Goal: Task Accomplishment & Management: Manage account settings

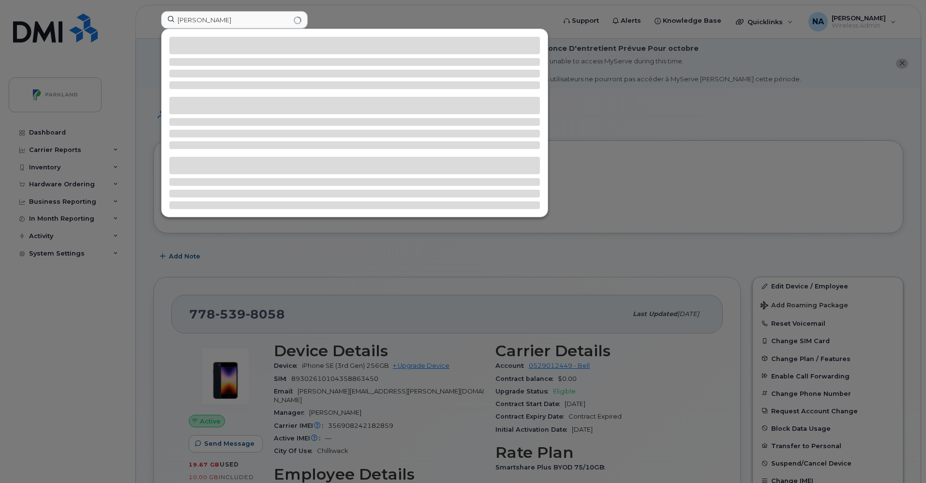
scroll to position [173, 0]
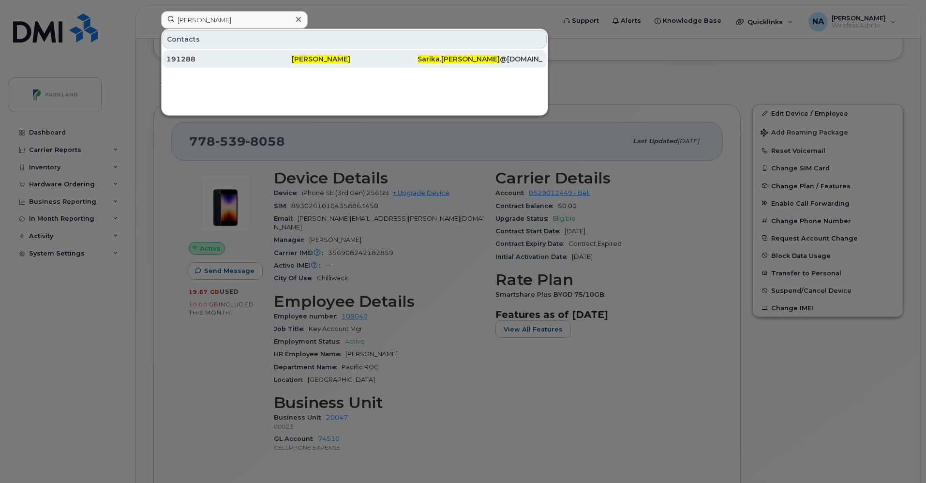
type input "[PERSON_NAME]"
click at [245, 58] on div "191288" at bounding box center [228, 59] width 125 height 10
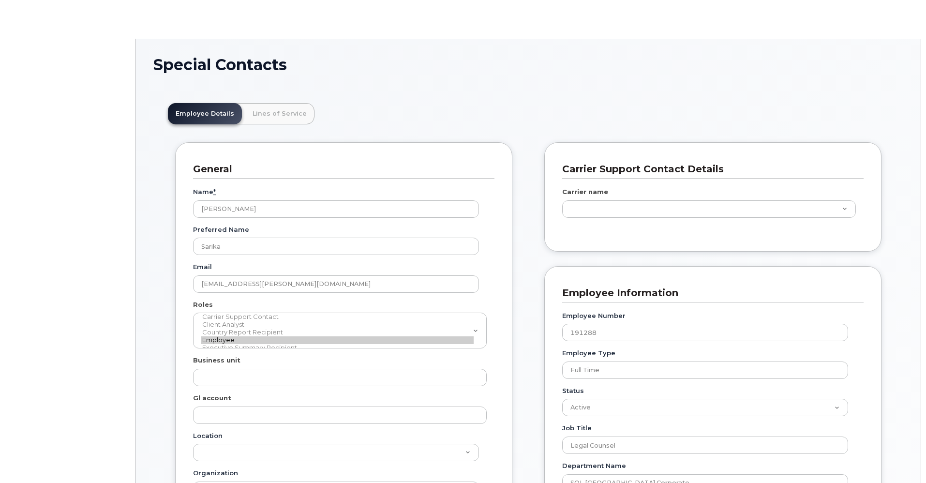
scroll to position [29, 0]
type input "616495"
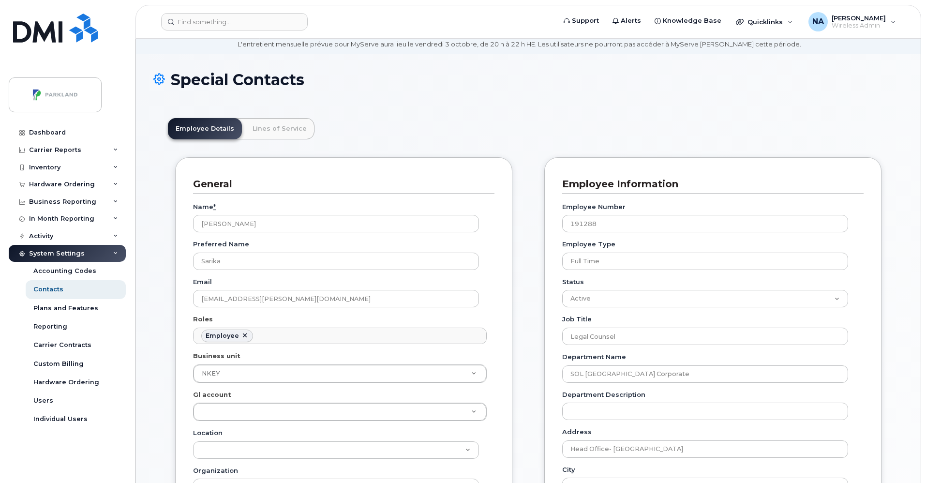
scroll to position [0, 0]
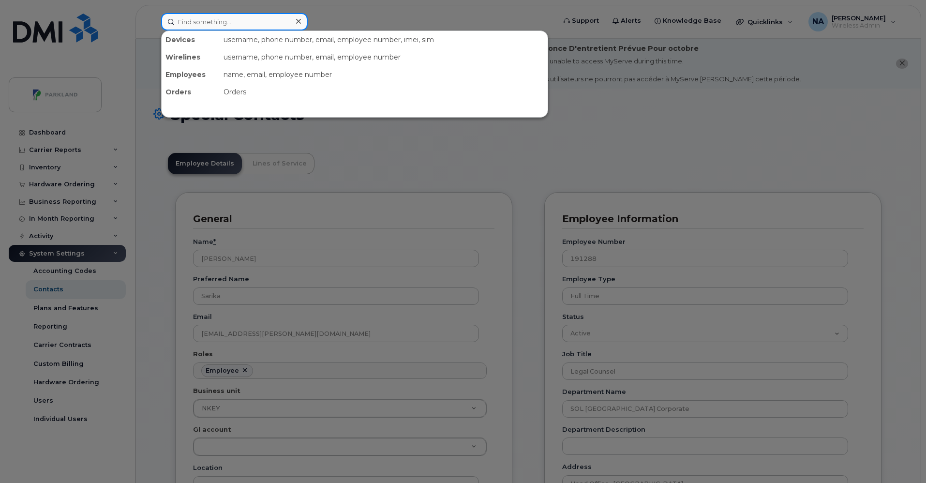
click at [194, 23] on input at bounding box center [234, 21] width 147 height 17
paste input "[PERSON_NAME]"
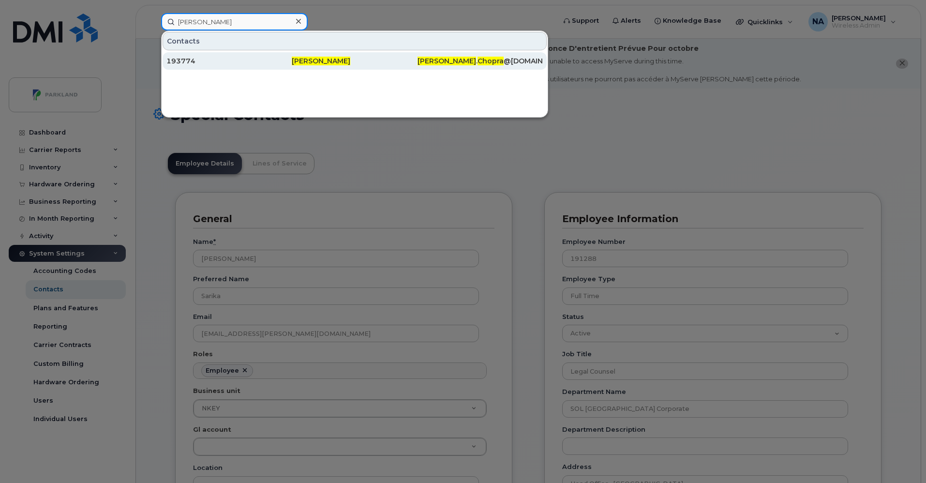
type input "[PERSON_NAME]"
click at [265, 59] on div "193774" at bounding box center [228, 61] width 125 height 10
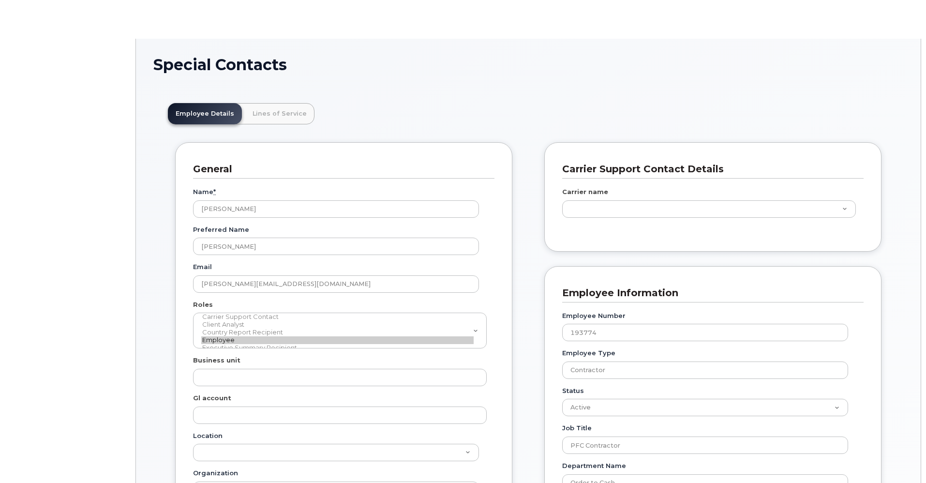
scroll to position [29, 0]
type input "4776201"
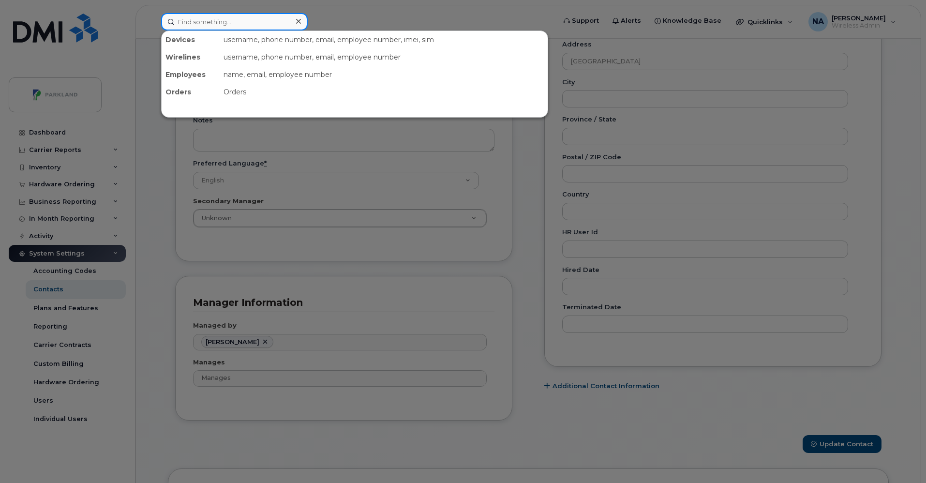
click at [195, 21] on input at bounding box center [234, 21] width 147 height 17
paste input "[PERSON_NAME]"
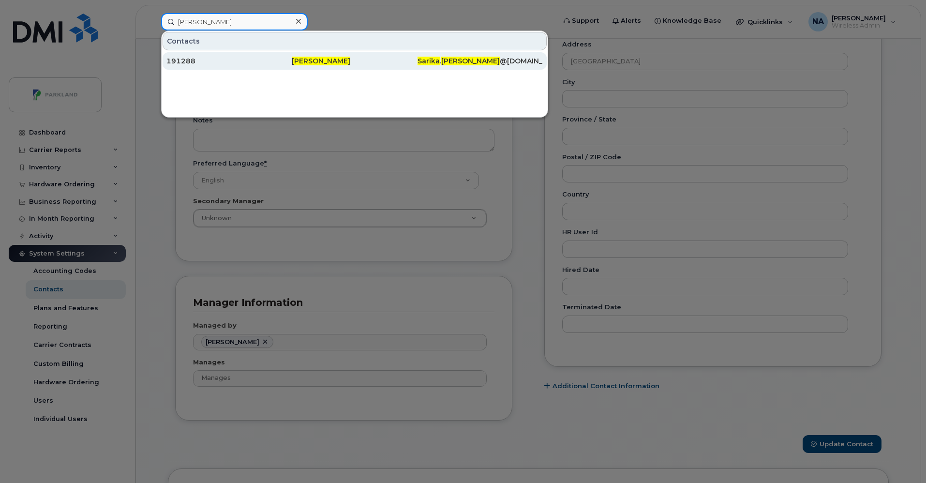
type input "[PERSON_NAME]"
click at [358, 59] on div "[PERSON_NAME]" at bounding box center [354, 61] width 125 height 10
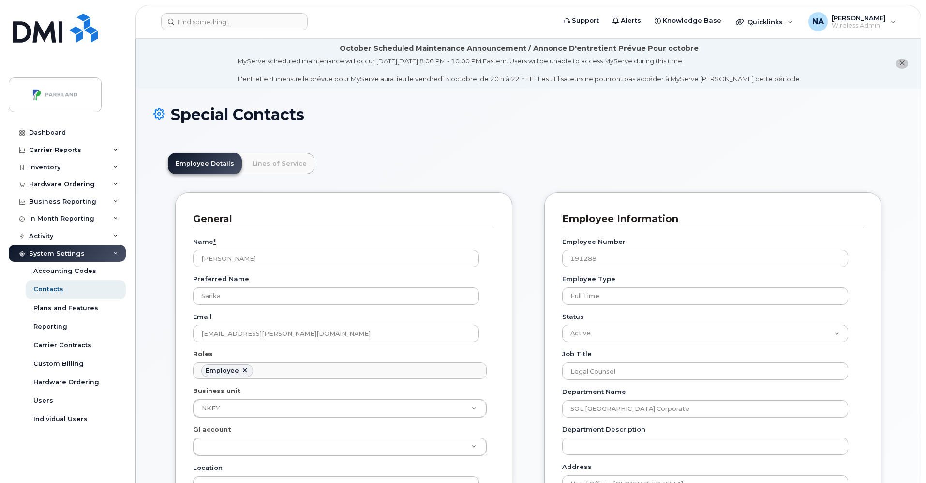
scroll to position [29, 0]
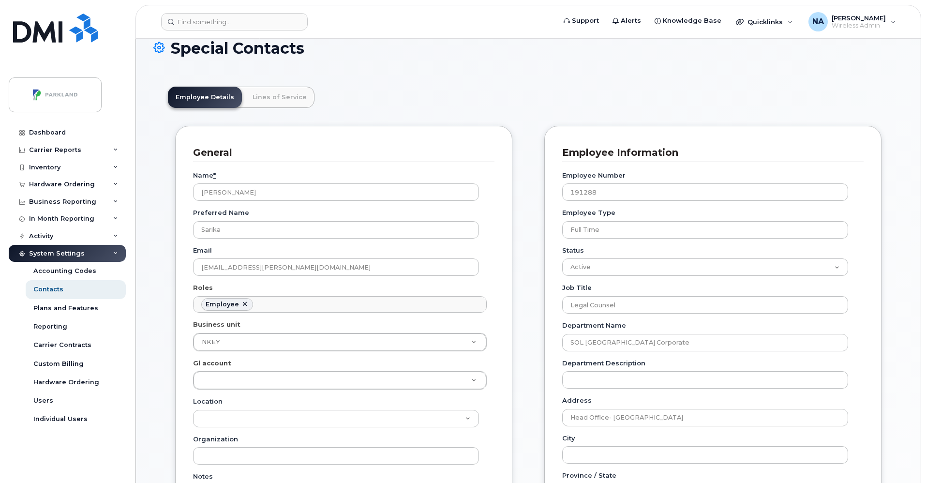
scroll to position [0, 0]
